Goal: Task Accomplishment & Management: Manage account settings

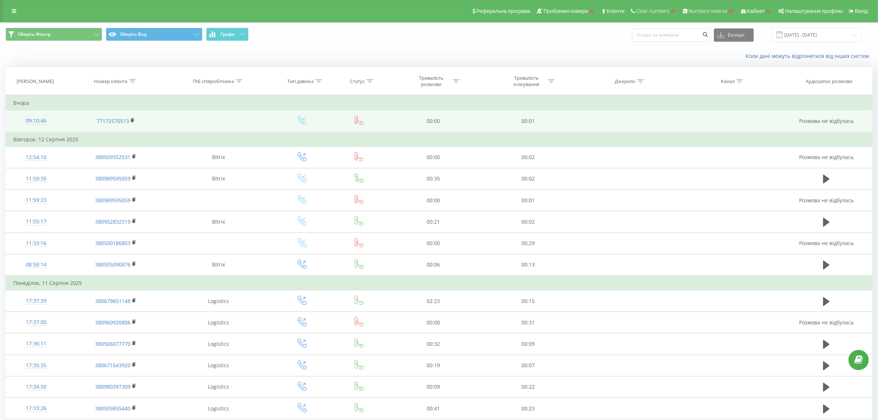
click at [37, 121] on div "09:10:46" at bounding box center [36, 121] width 46 height 14
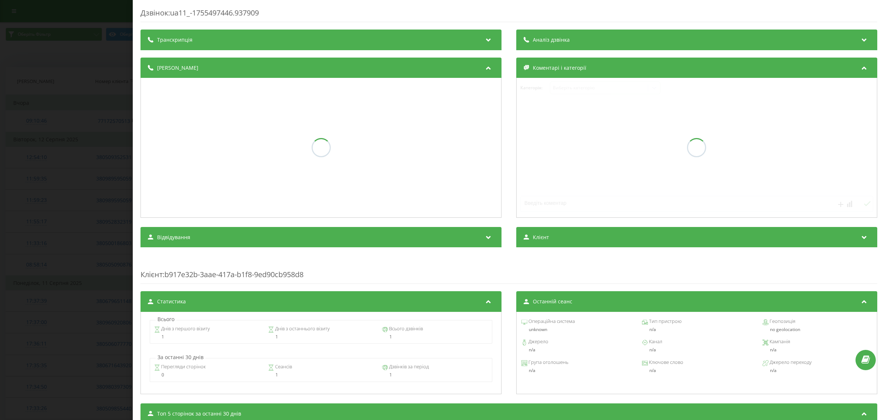
click at [53, 141] on div "Дзвінок : ua11_-1755497446.937909 Транскрипція Аналіз дзвінка Деталі дзвінка Ко…" at bounding box center [442, 210] width 885 height 420
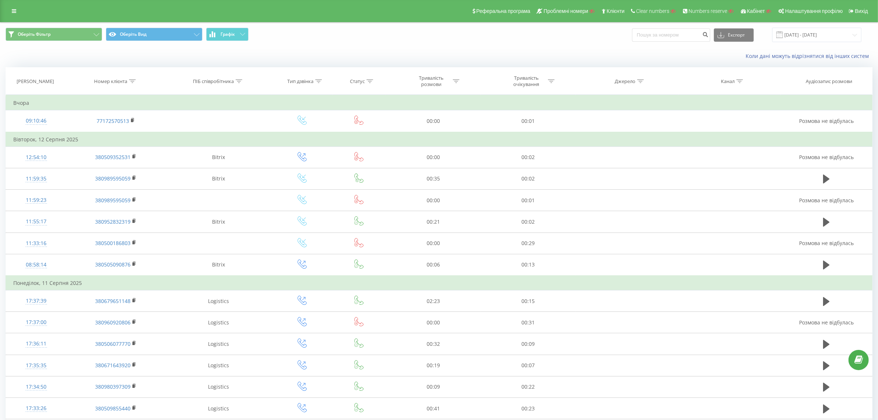
click at [13, 17] on div "Реферальна програма Проблемні номери Клієнти Clear numbers Numbers reserve Кабі…" at bounding box center [439, 11] width 878 height 22
click at [12, 11] on icon at bounding box center [14, 10] width 4 height 5
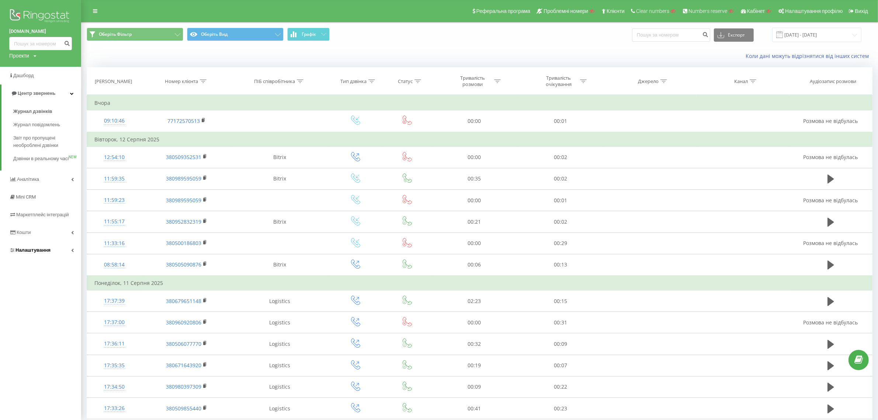
click at [38, 253] on span "Налаштування" at bounding box center [32, 250] width 35 height 6
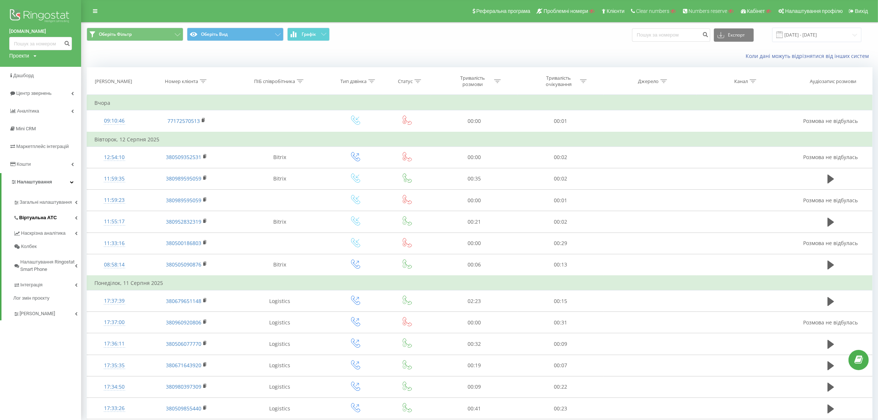
click at [46, 220] on span "Віртуальна АТС" at bounding box center [38, 217] width 38 height 7
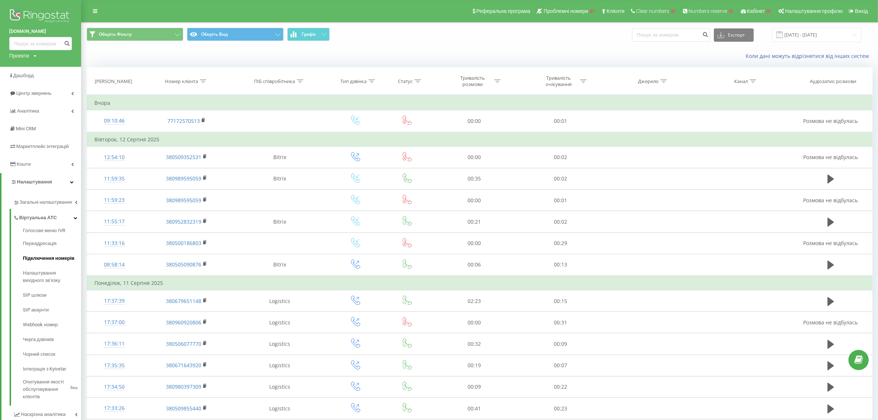
click at [46, 257] on span "Підключення номерів" at bounding box center [49, 257] width 52 height 7
